Goal: Navigation & Orientation: Find specific page/section

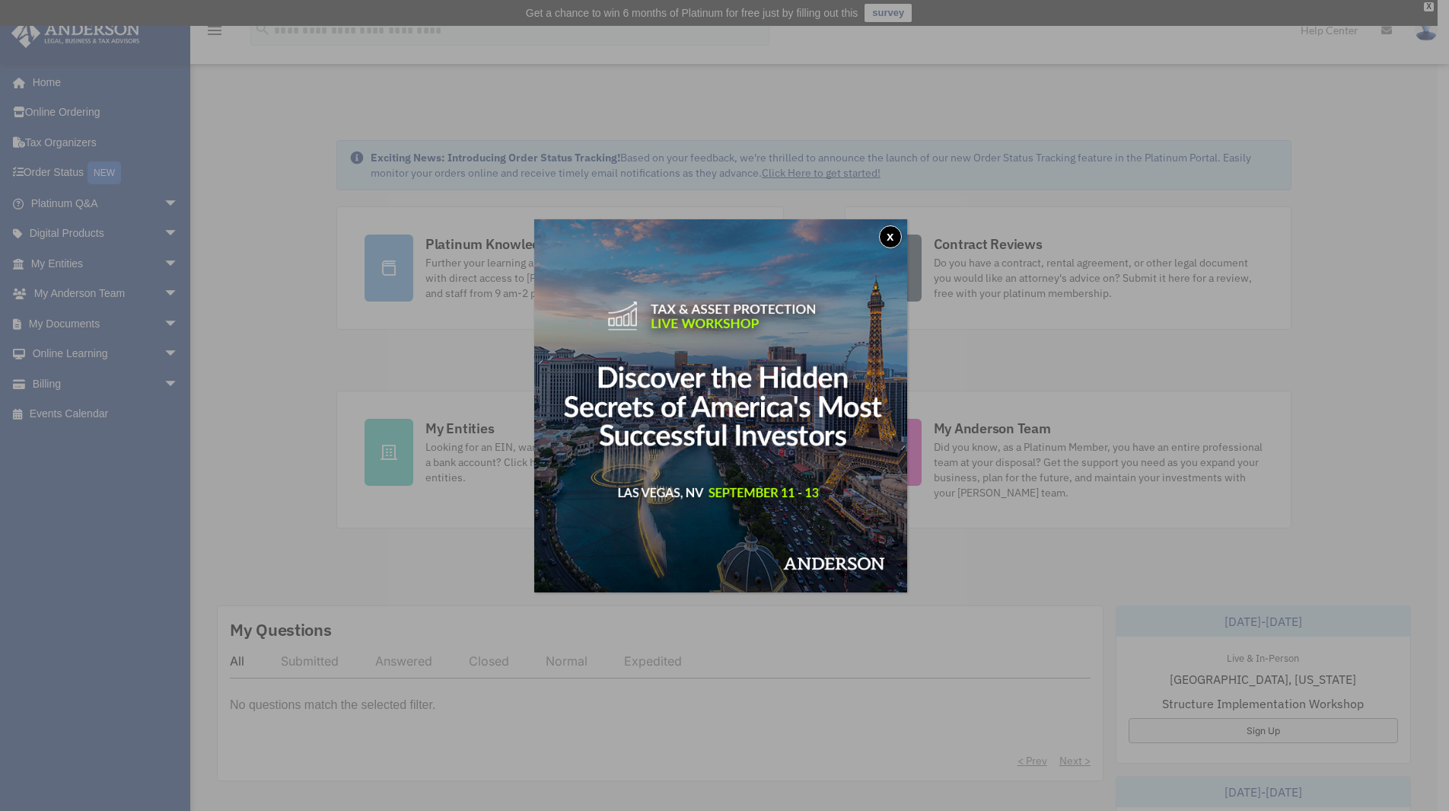
click at [327, 702] on div "x" at bounding box center [724, 405] width 1449 height 811
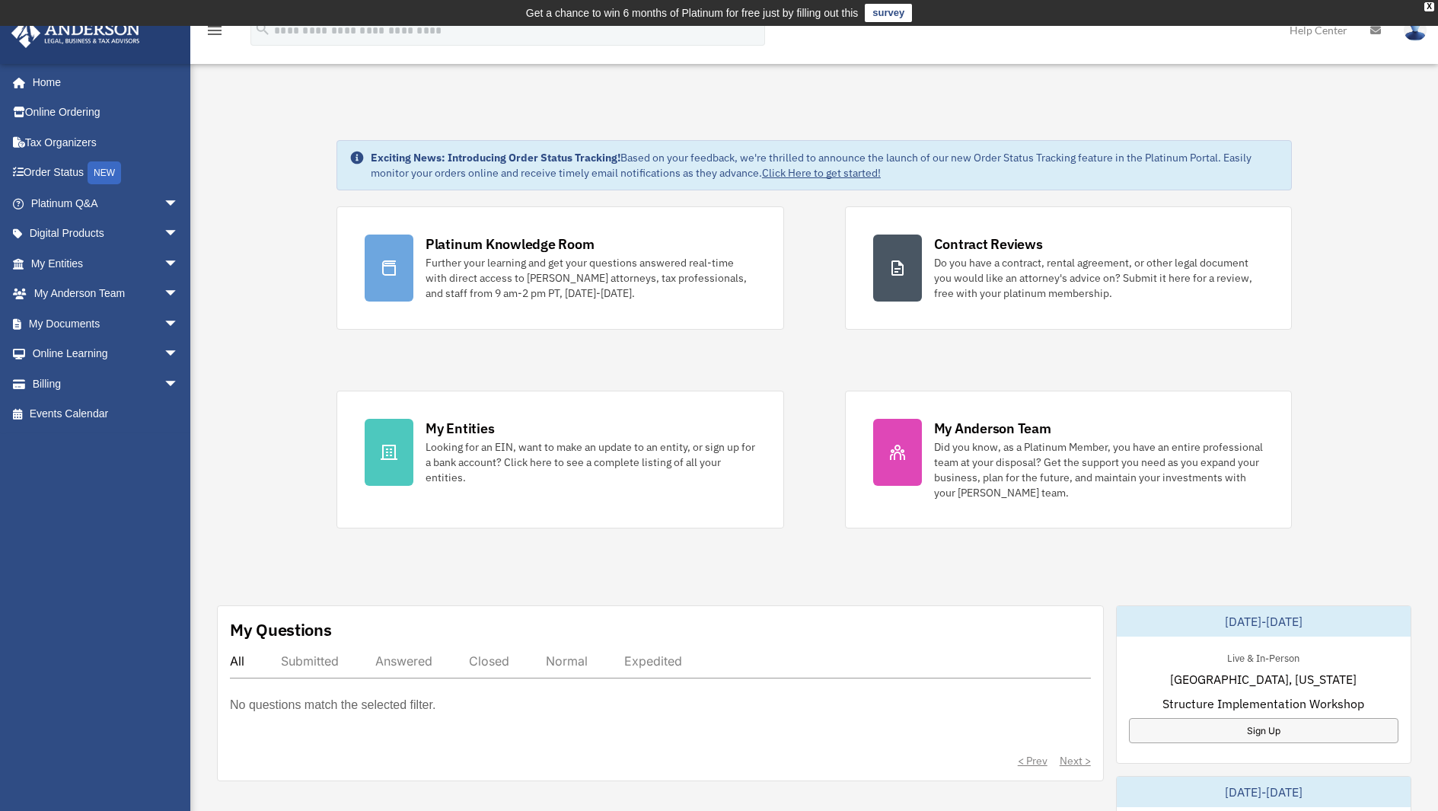
click at [327, 702] on p "No questions match the selected filter." at bounding box center [332, 704] width 205 height 21
click at [272, 705] on p "No questions match the selected filter." at bounding box center [332, 704] width 205 height 21
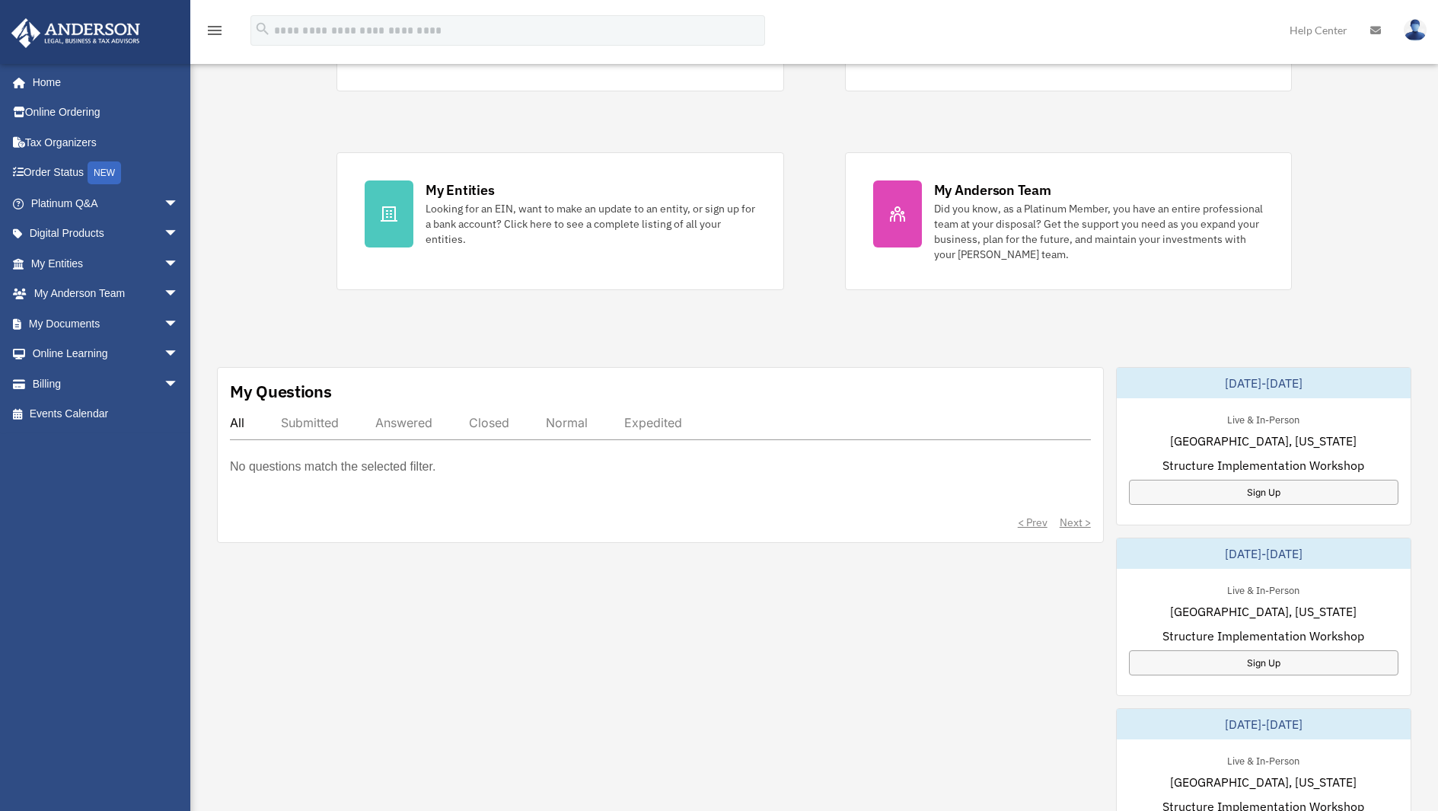
scroll to position [304, 0]
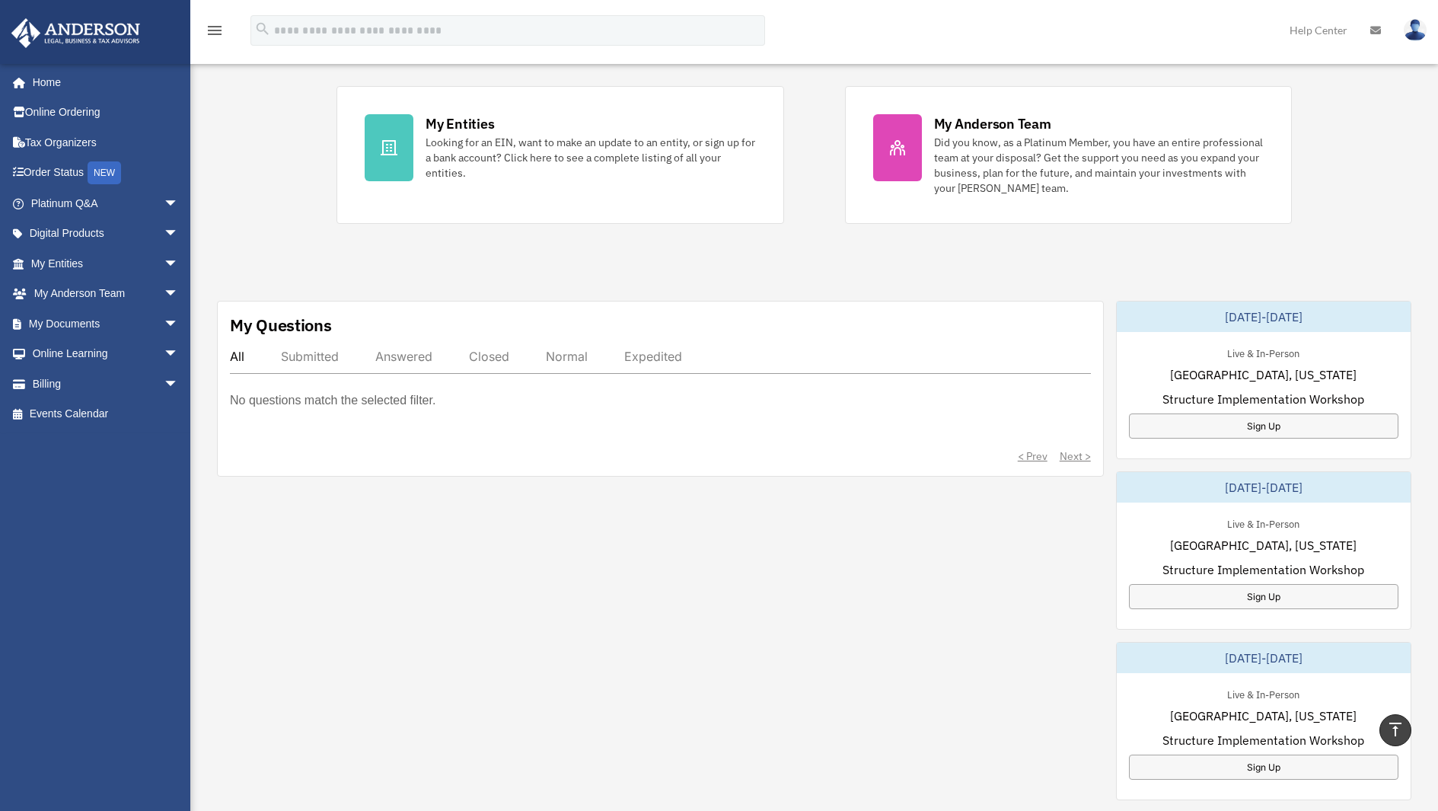
click at [307, 358] on div "Submitted" at bounding box center [310, 356] width 58 height 15
click at [390, 352] on div "Answered" at bounding box center [403, 356] width 57 height 15
click at [484, 356] on div "Closed" at bounding box center [489, 356] width 40 height 15
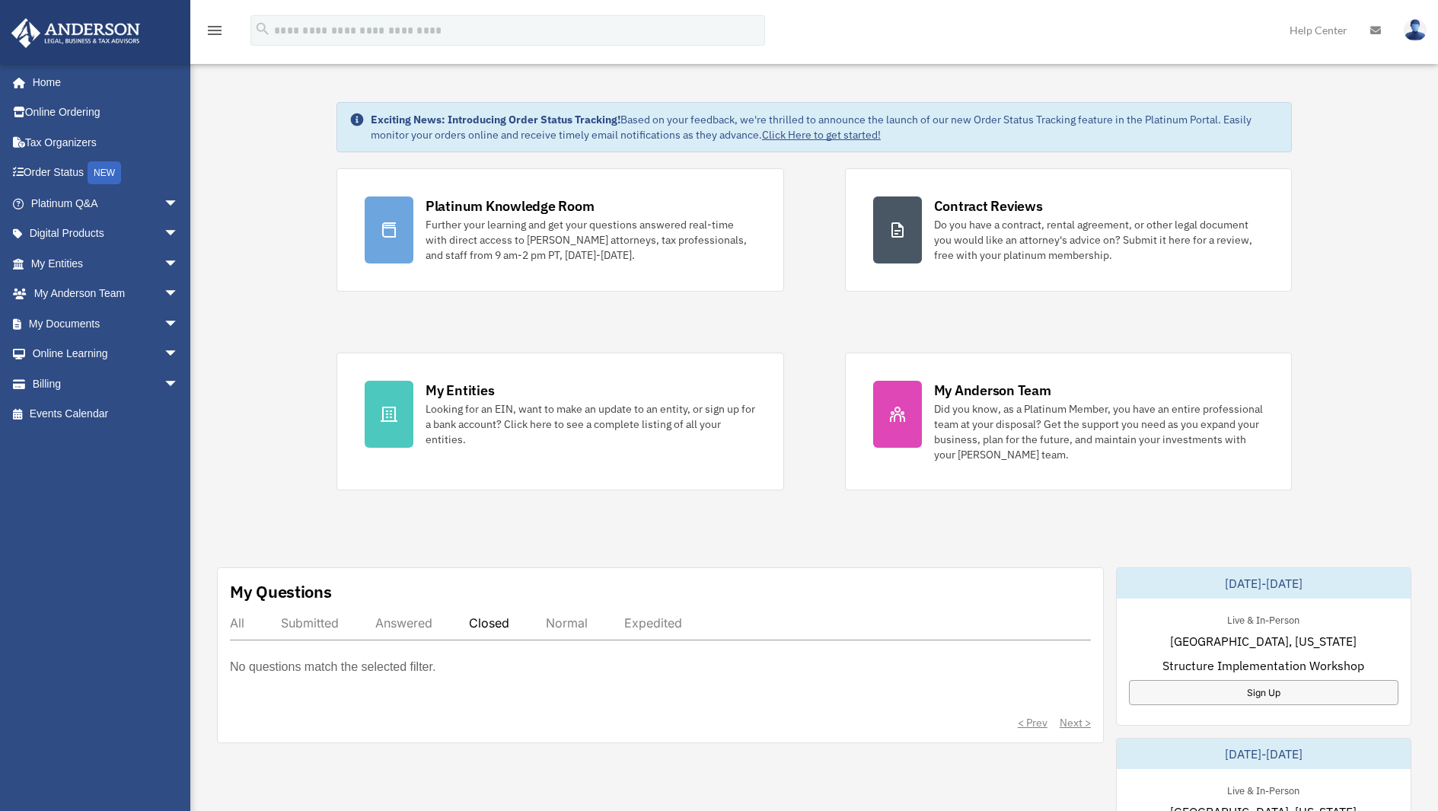
scroll to position [0, 0]
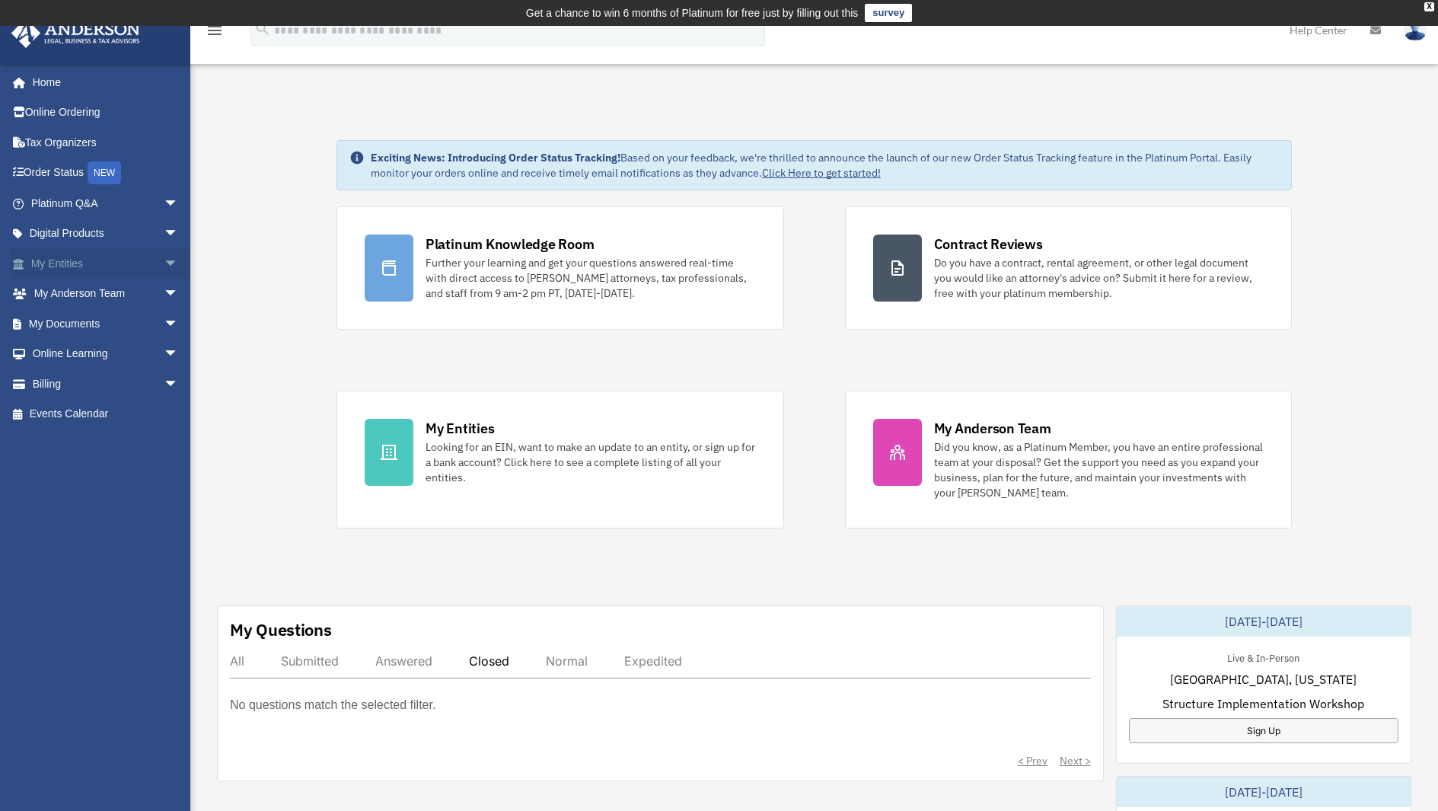
click at [77, 260] on link "My Entities arrow_drop_down" at bounding box center [106, 263] width 191 height 30
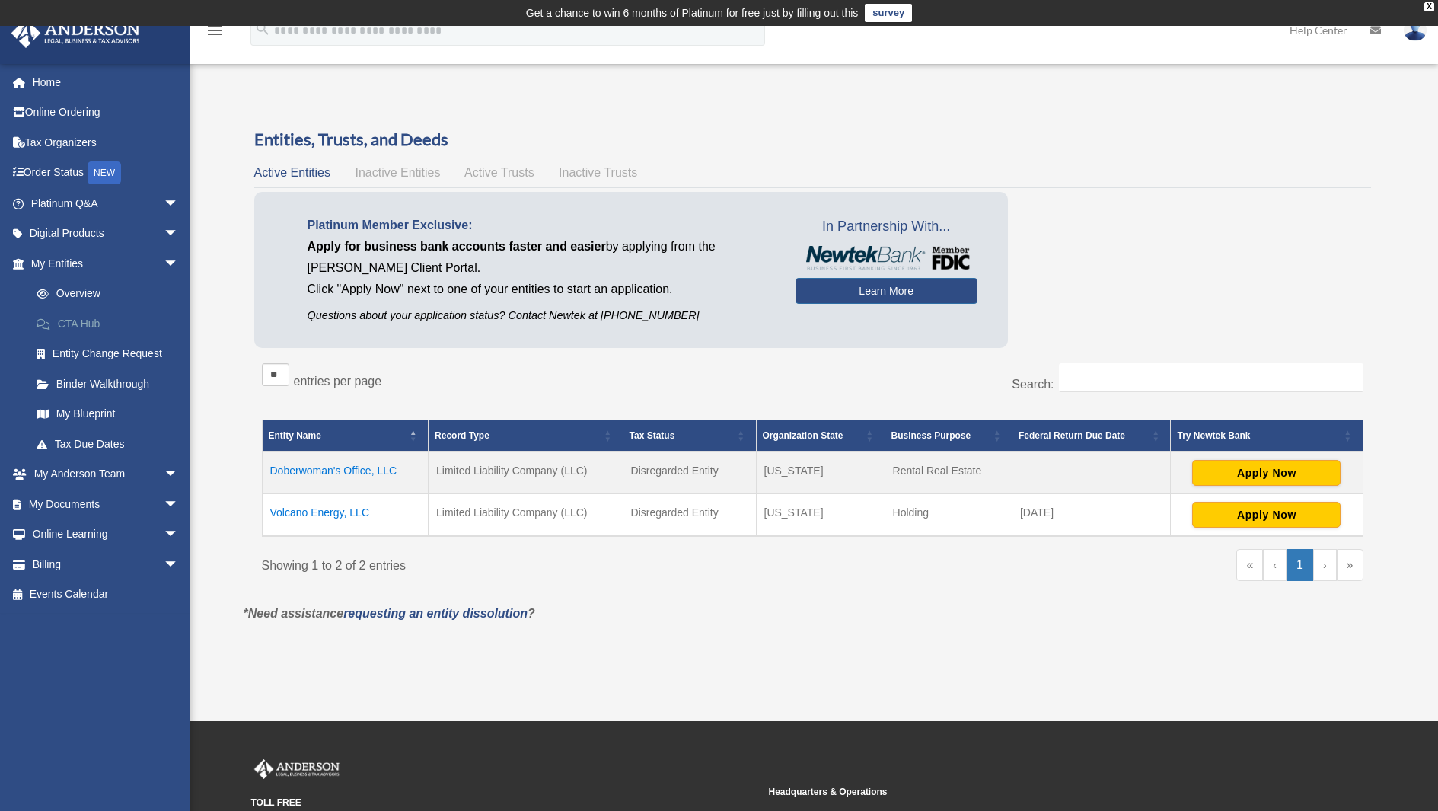
click at [94, 324] on link "CTA Hub" at bounding box center [111, 323] width 180 height 30
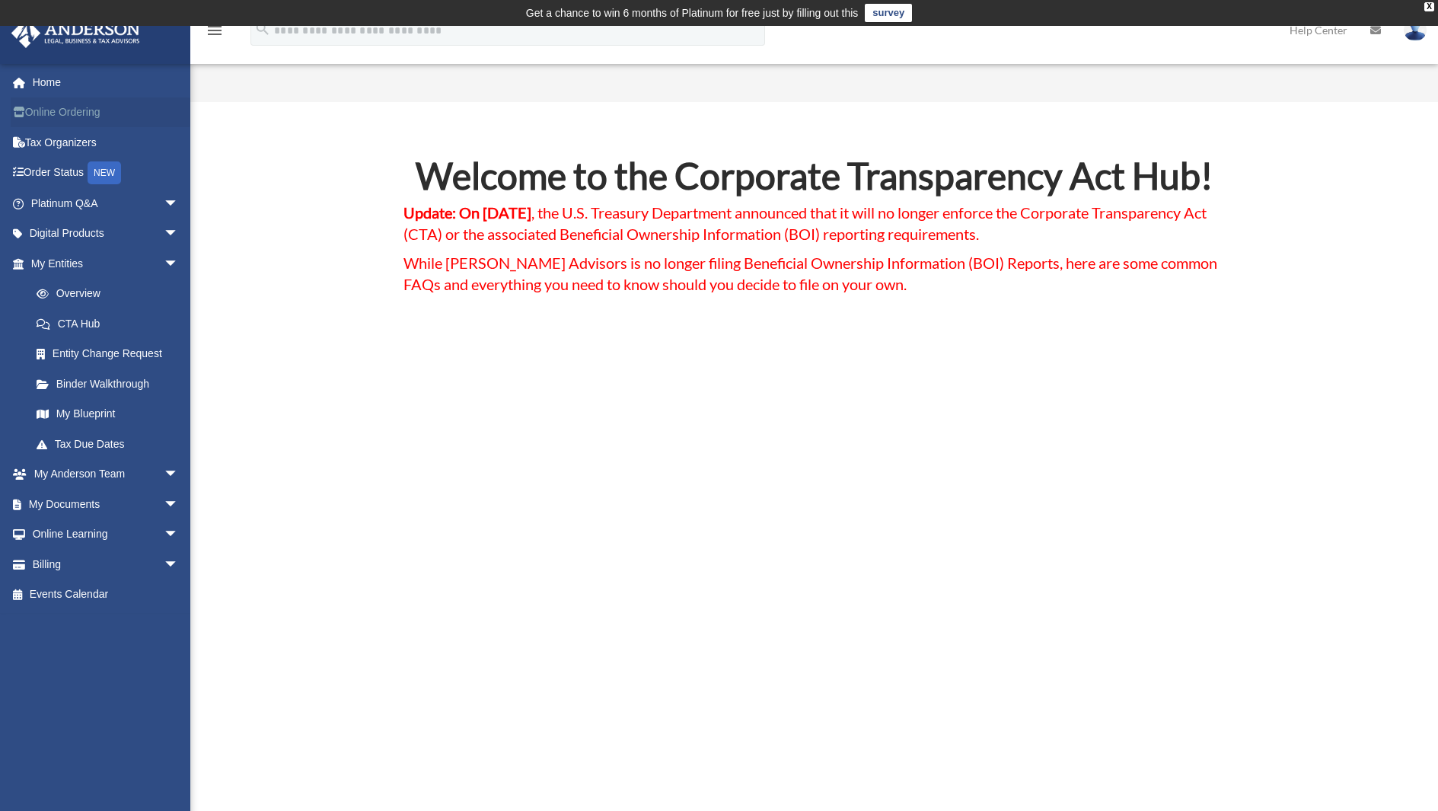
click at [71, 110] on link "Online Ordering" at bounding box center [106, 112] width 191 height 30
